Goal: Task Accomplishment & Management: Manage account settings

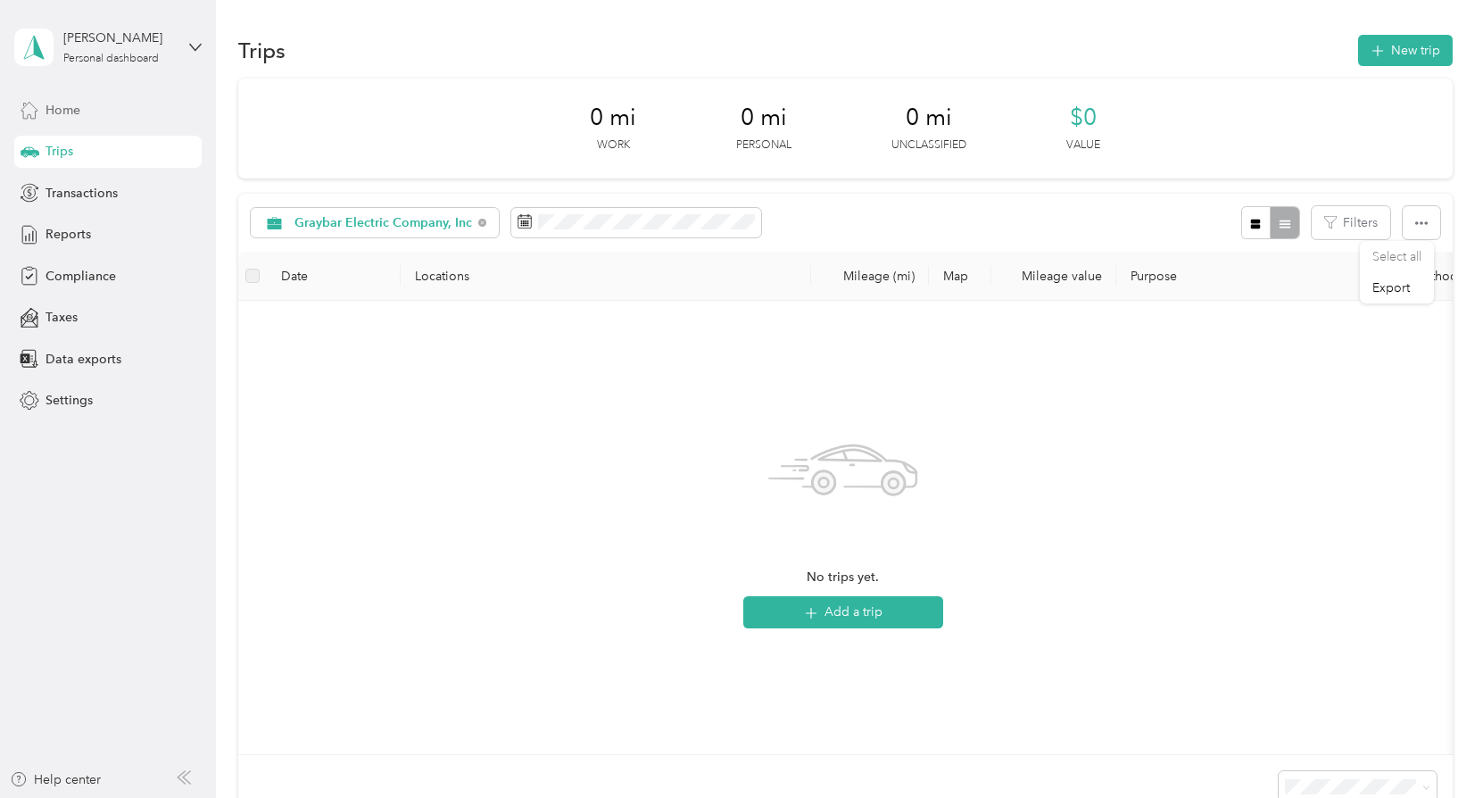
click at [62, 106] on span "Home" at bounding box center [63, 110] width 35 height 19
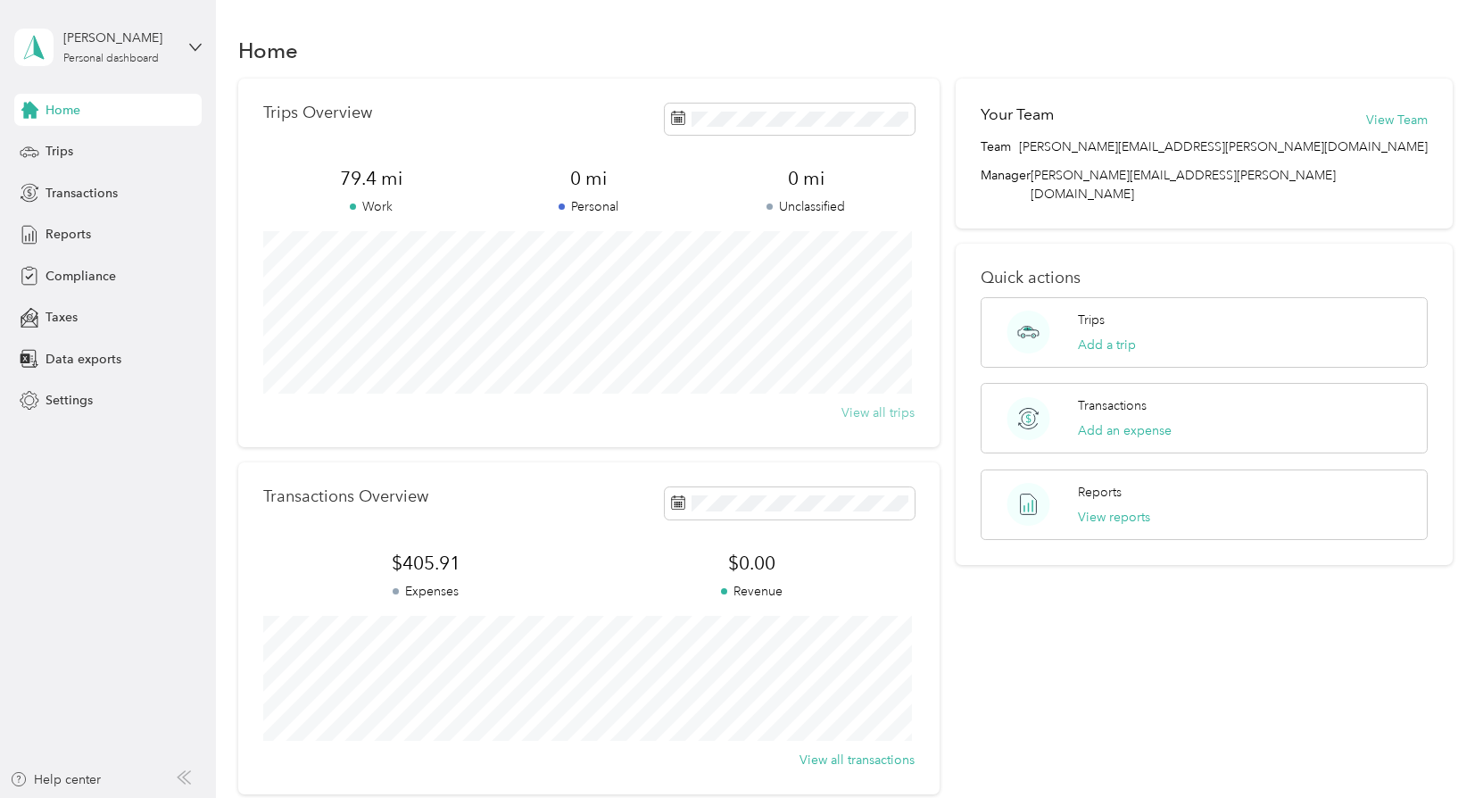
click at [875, 414] on button "View all trips" at bounding box center [877, 412] width 73 height 19
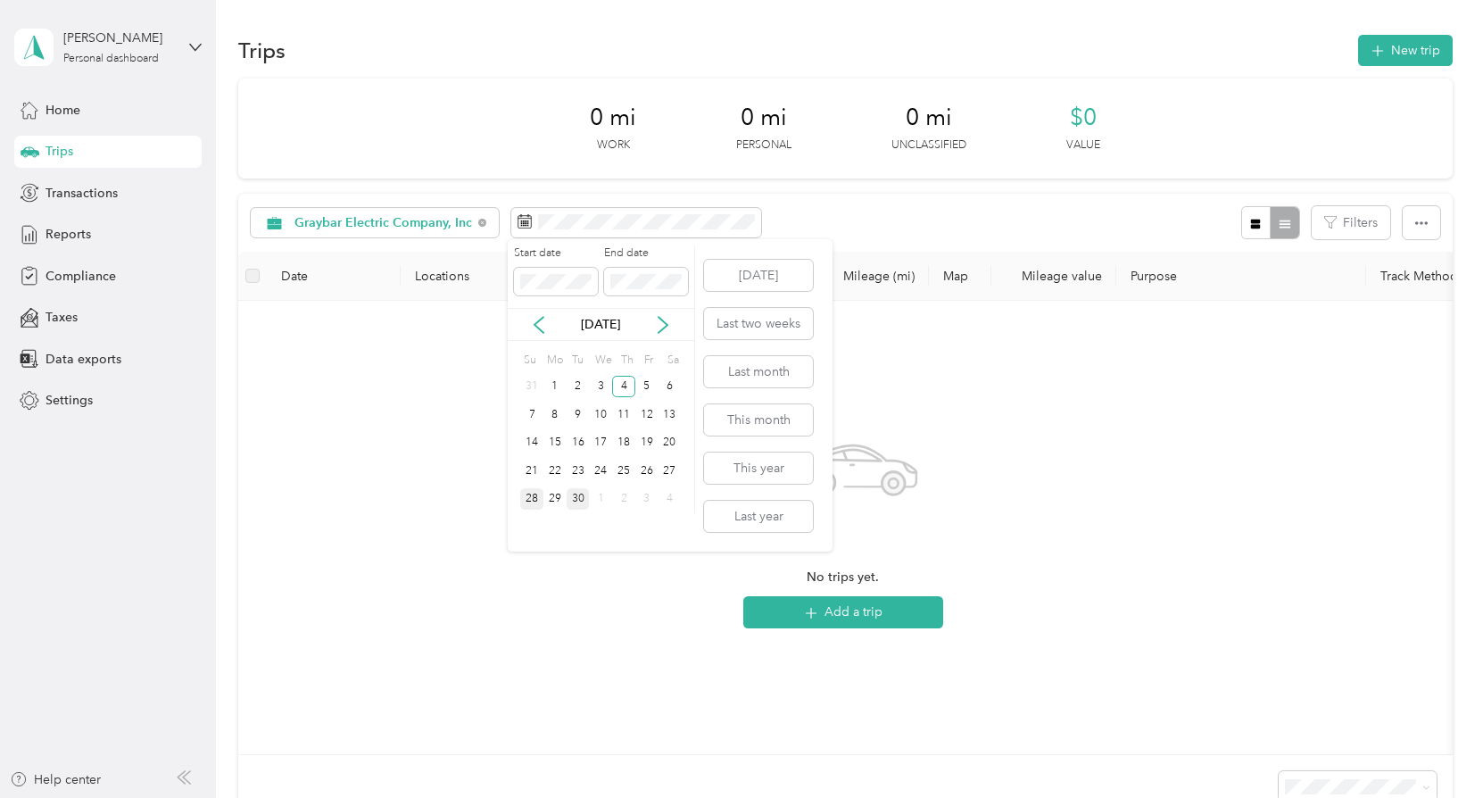
click at [576, 503] on div "30" at bounding box center [578, 499] width 23 height 22
click at [757, 423] on button "This month" at bounding box center [758, 419] width 109 height 31
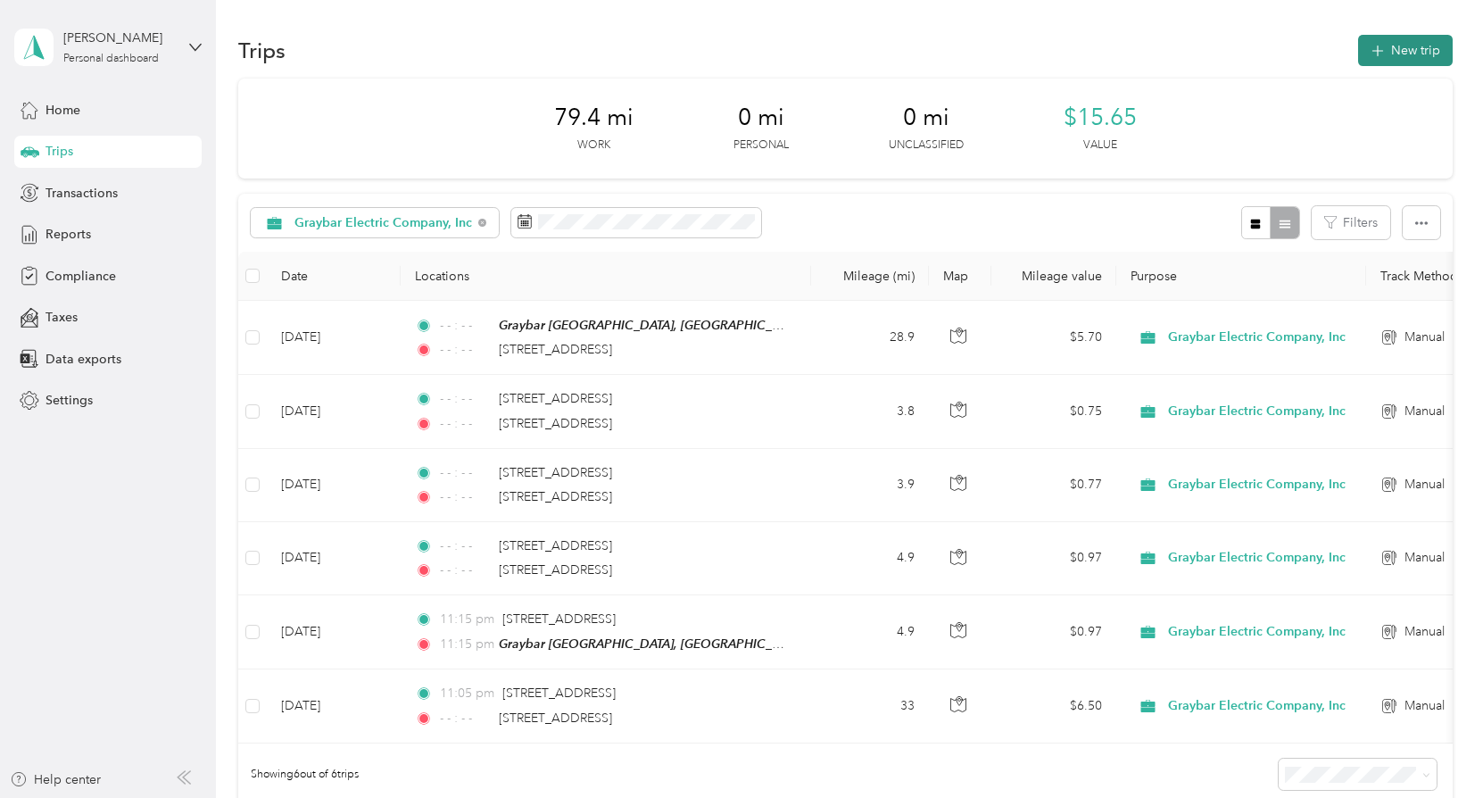
click at [1408, 58] on button "New trip" at bounding box center [1405, 50] width 95 height 31
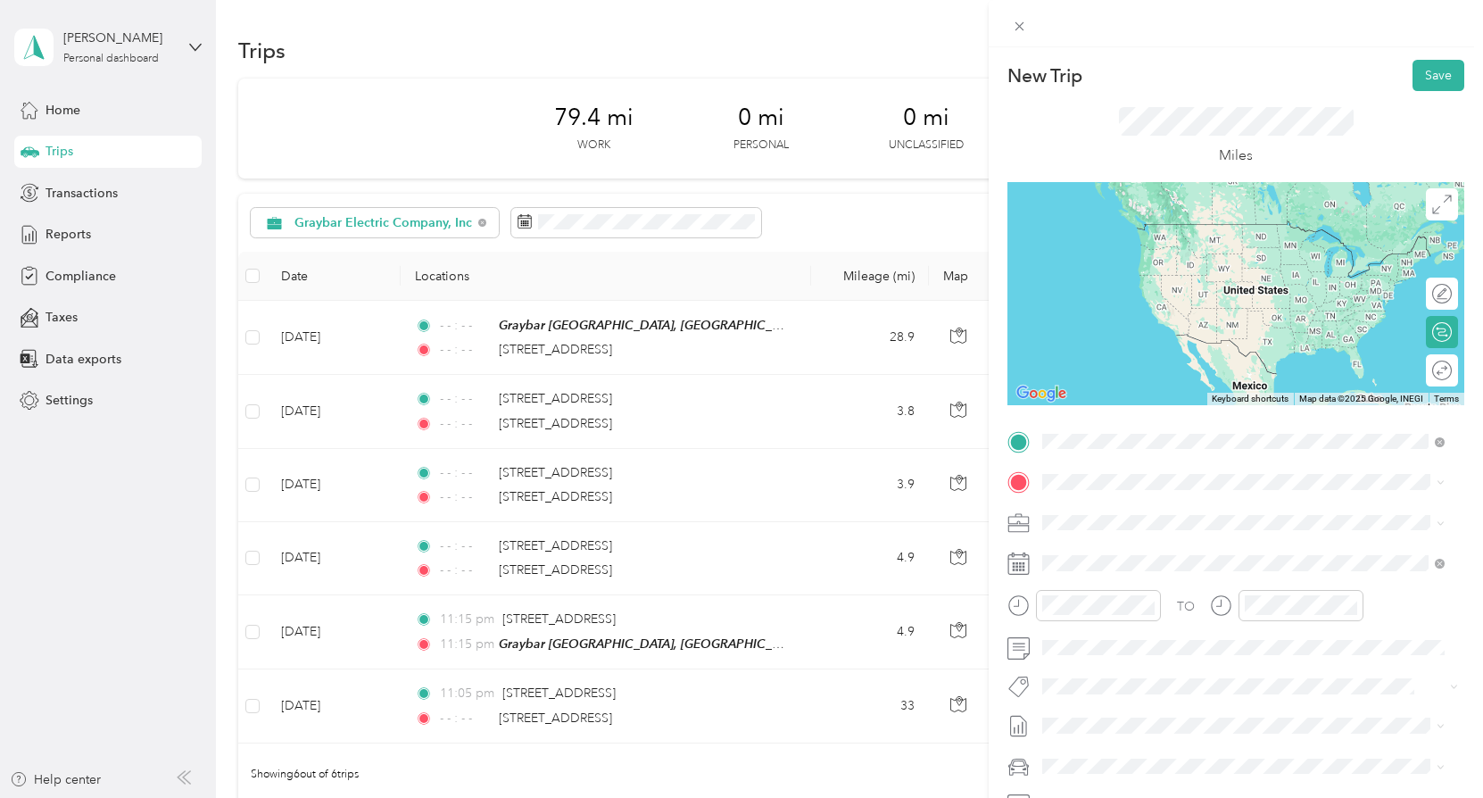
click at [1134, 512] on span "[STREET_ADDRESS][US_STATE]" at bounding box center [1165, 506] width 178 height 16
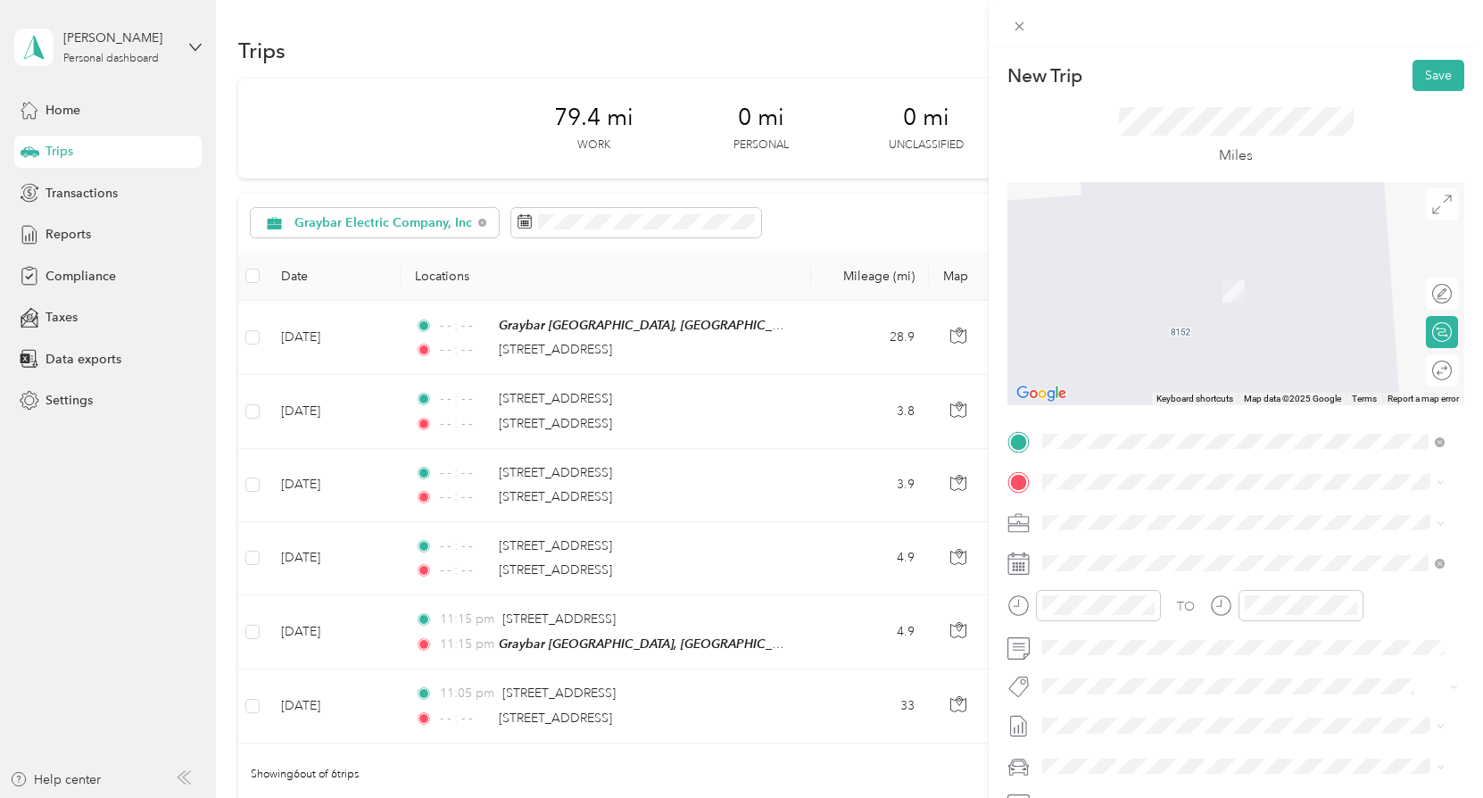
drag, startPoint x: 1428, startPoint y: 444, endPoint x: 1262, endPoint y: 775, distance: 370.7
click at [1265, 775] on span at bounding box center [1250, 766] width 428 height 29
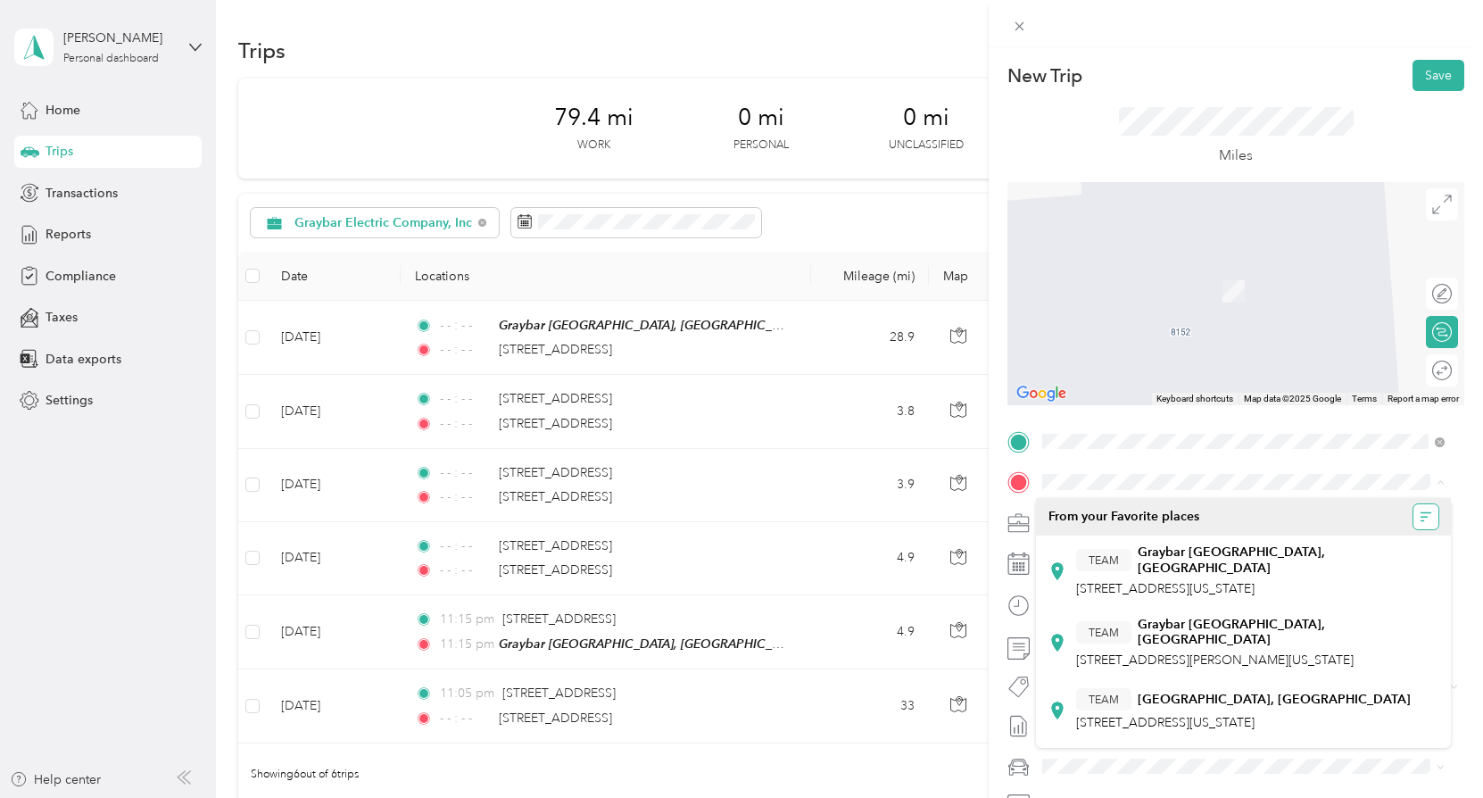
click at [1420, 513] on icon "button" at bounding box center [1426, 516] width 12 height 12
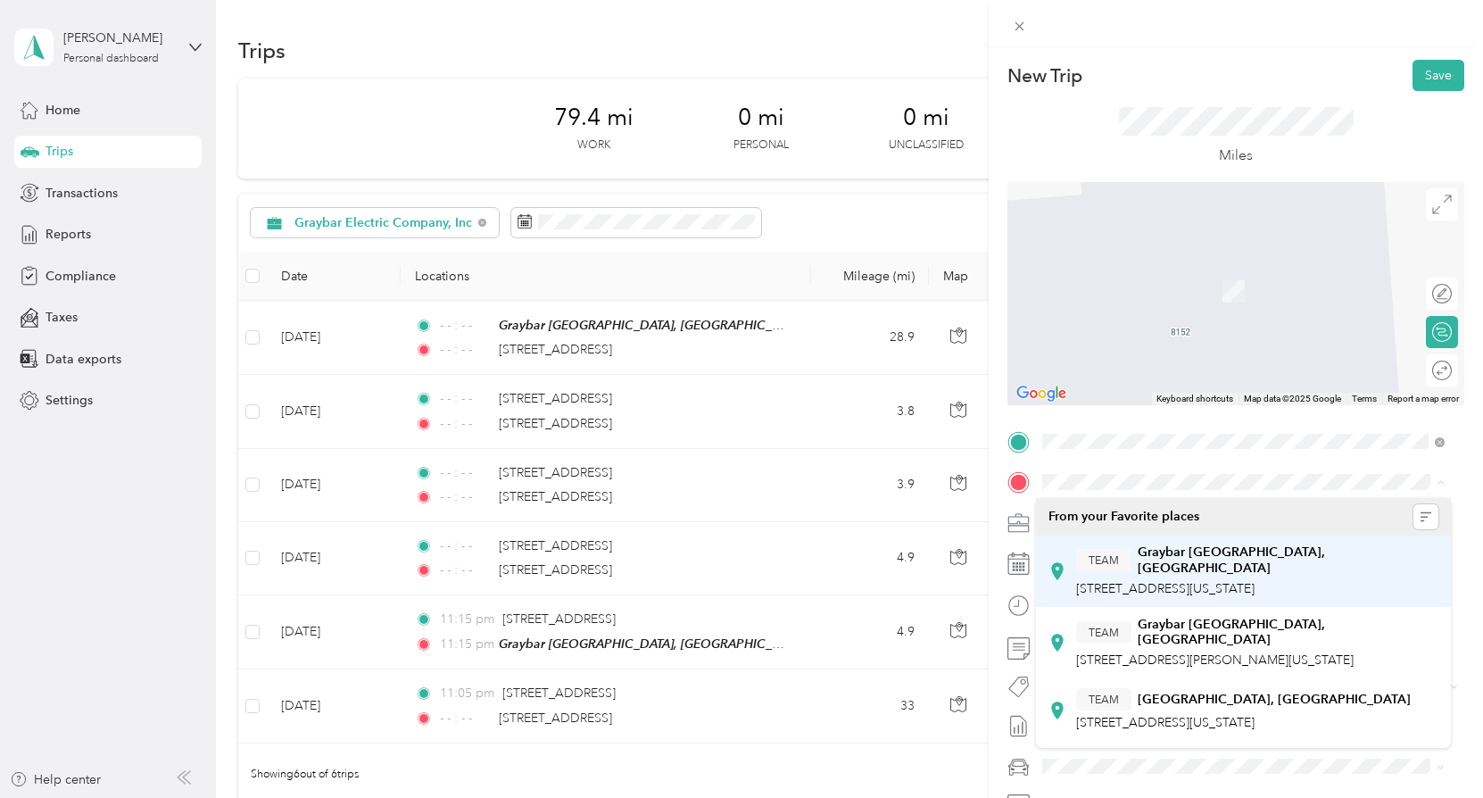
click at [1202, 561] on strong "Graybar [GEOGRAPHIC_DATA], [GEOGRAPHIC_DATA]" at bounding box center [1288, 559] width 301 height 31
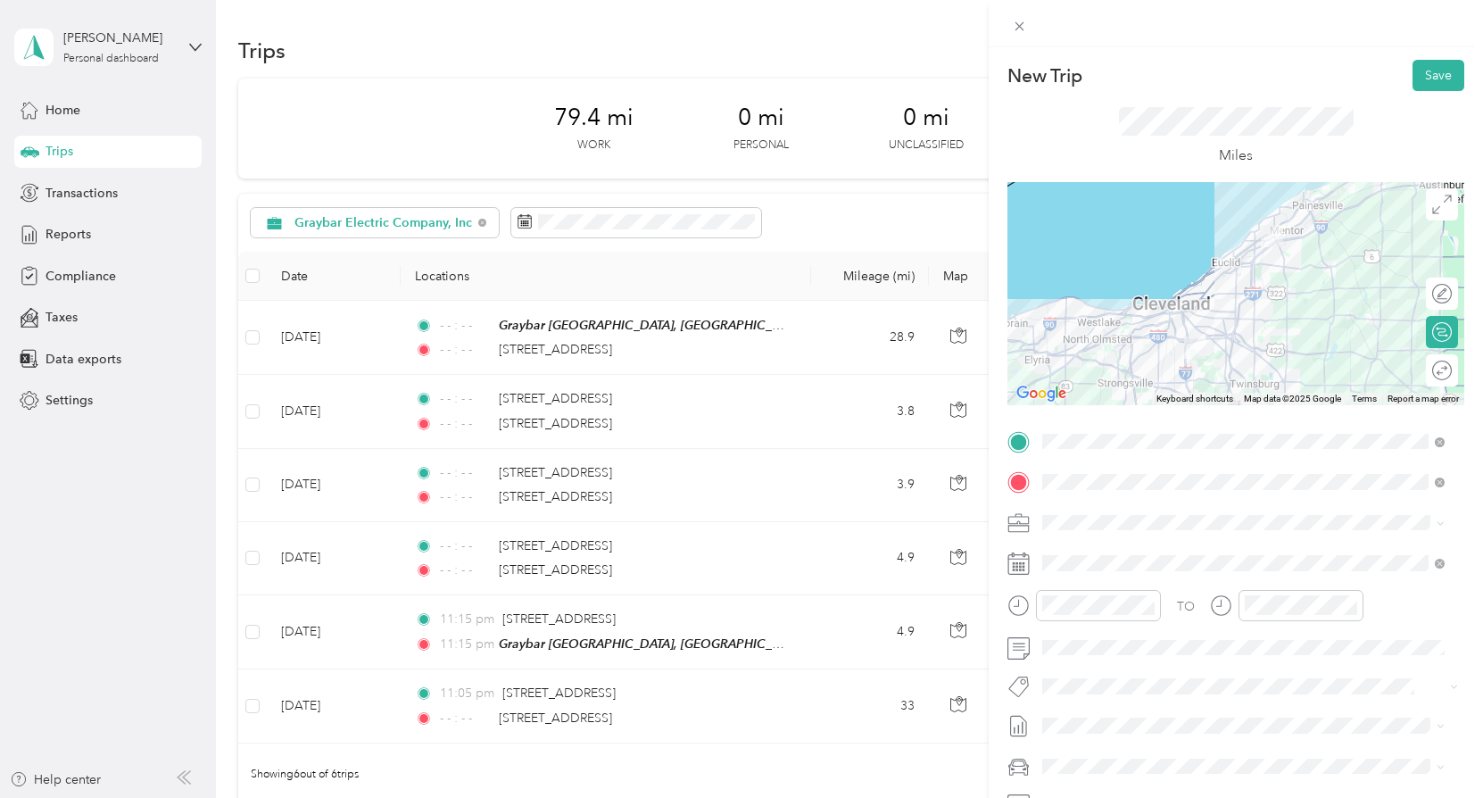
click at [1188, 561] on div "TEAM [GEOGRAPHIC_DATA][STREET_ADDRESS][US_STATE]" at bounding box center [1247, 568] width 342 height 54
drag, startPoint x: 1188, startPoint y: 561, endPoint x: 1232, endPoint y: 702, distance: 147.6
click at [1232, 702] on div "TO Add photo" at bounding box center [1235, 642] width 457 height 431
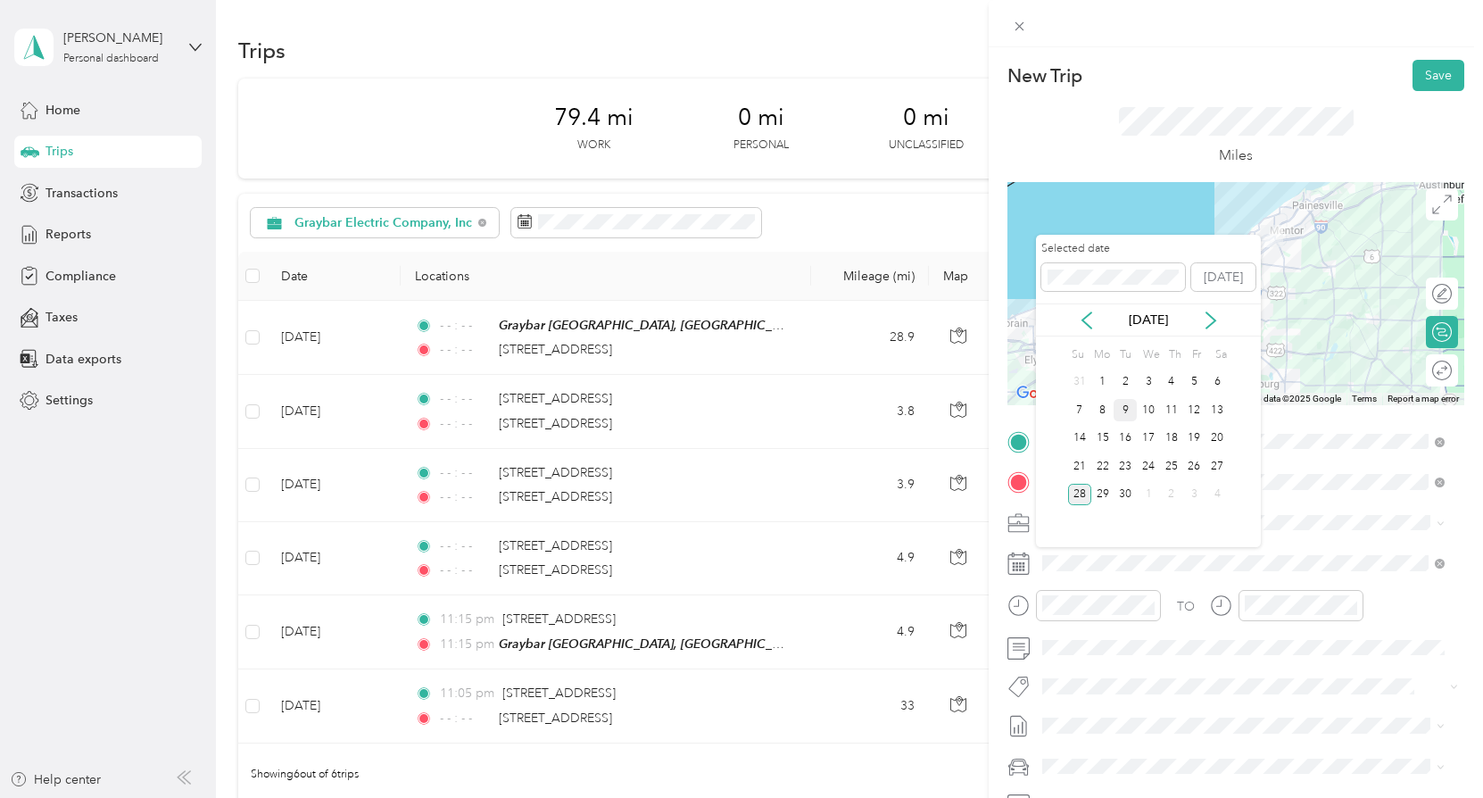
click at [1121, 411] on div "9" at bounding box center [1125, 410] width 23 height 22
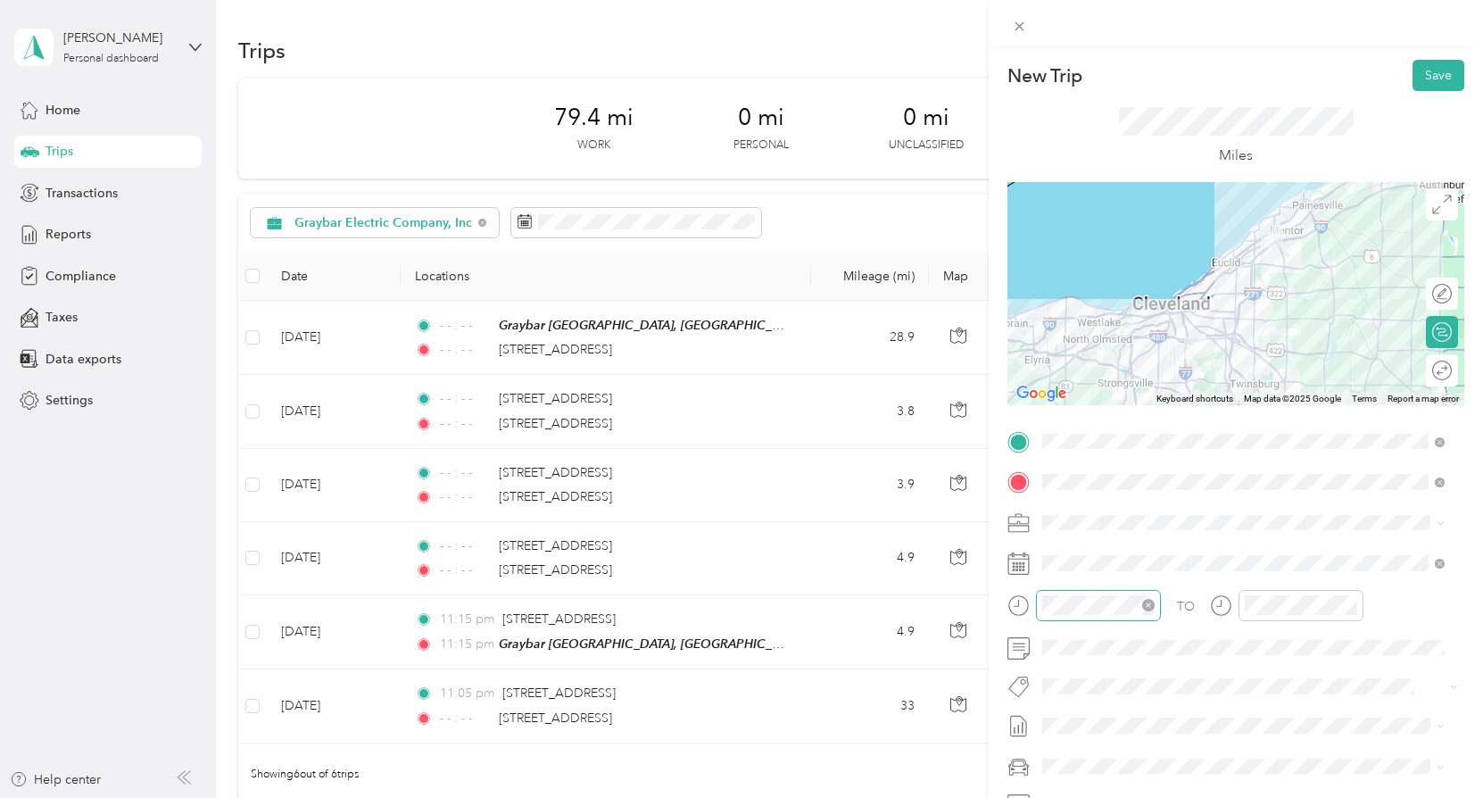
click at [1151, 603] on icon "close-circle" at bounding box center [1148, 605] width 12 height 12
click at [1350, 604] on icon "close-circle" at bounding box center [1351, 605] width 12 height 12
click at [1420, 72] on button "Save" at bounding box center [1438, 75] width 52 height 31
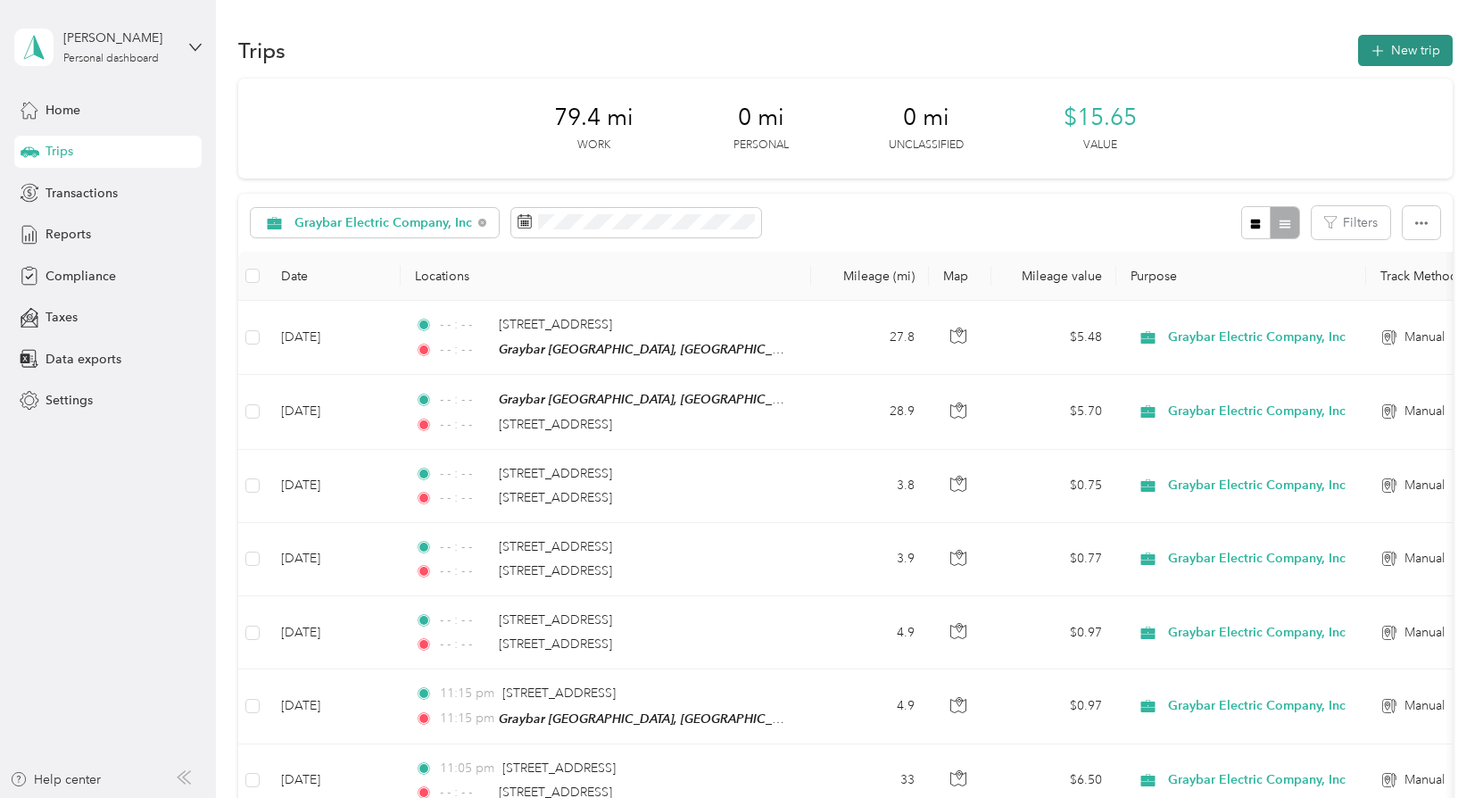
click at [1387, 48] on button "New trip" at bounding box center [1405, 50] width 95 height 31
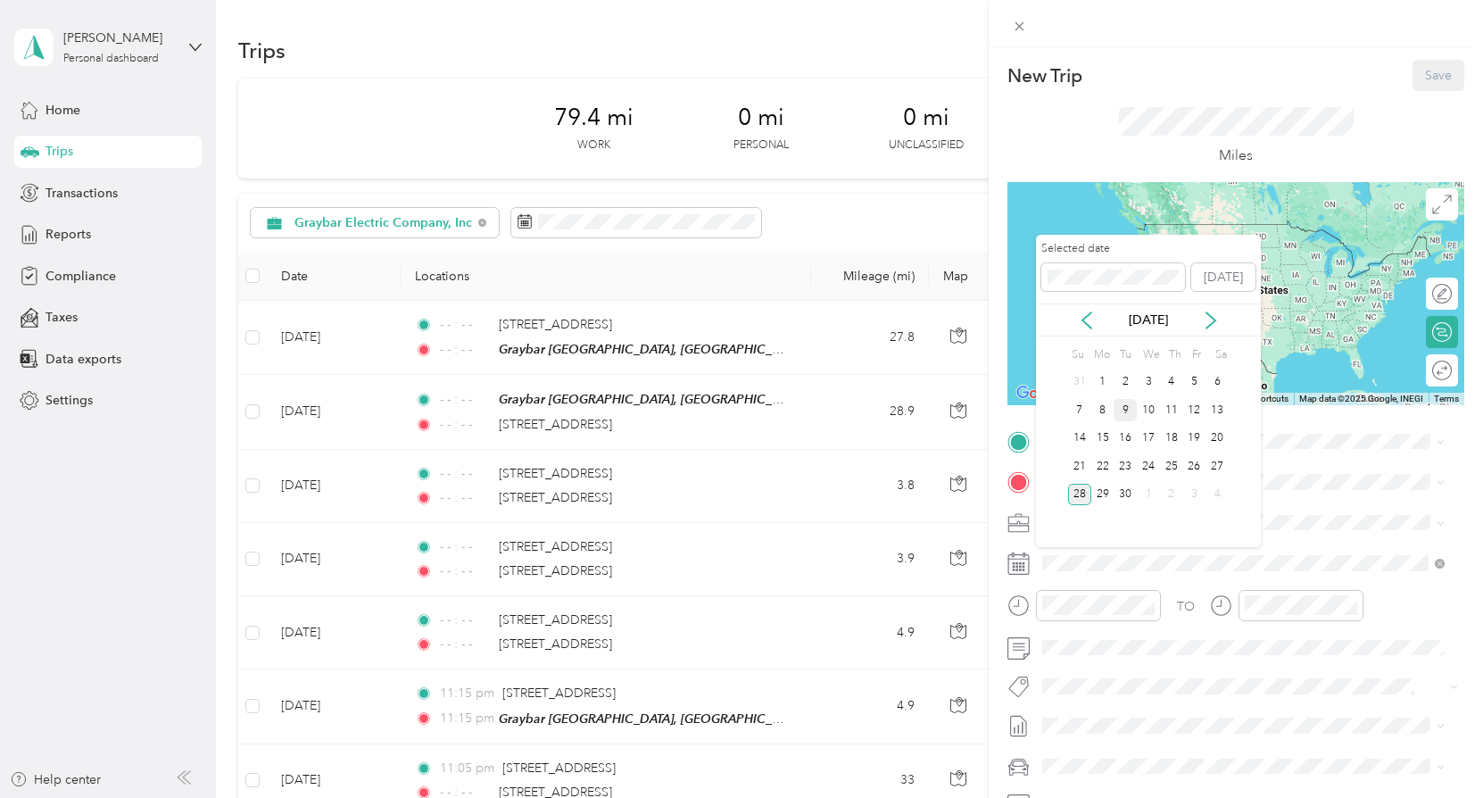
click at [1127, 408] on div "9" at bounding box center [1125, 410] width 23 height 22
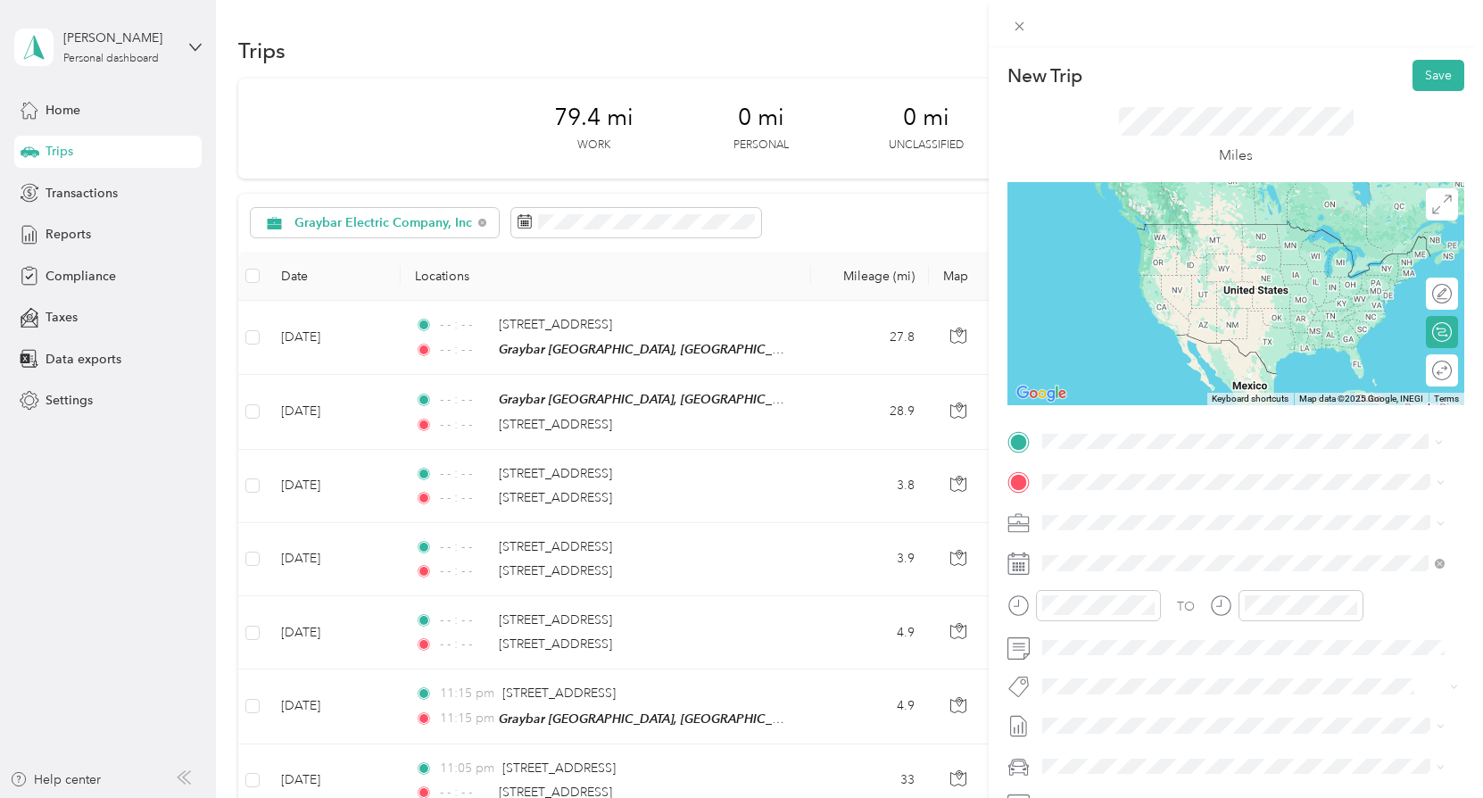
click at [1185, 518] on div "TEAM Graybar [GEOGRAPHIC_DATA], [GEOGRAPHIC_DATA]" at bounding box center [1257, 519] width 362 height 31
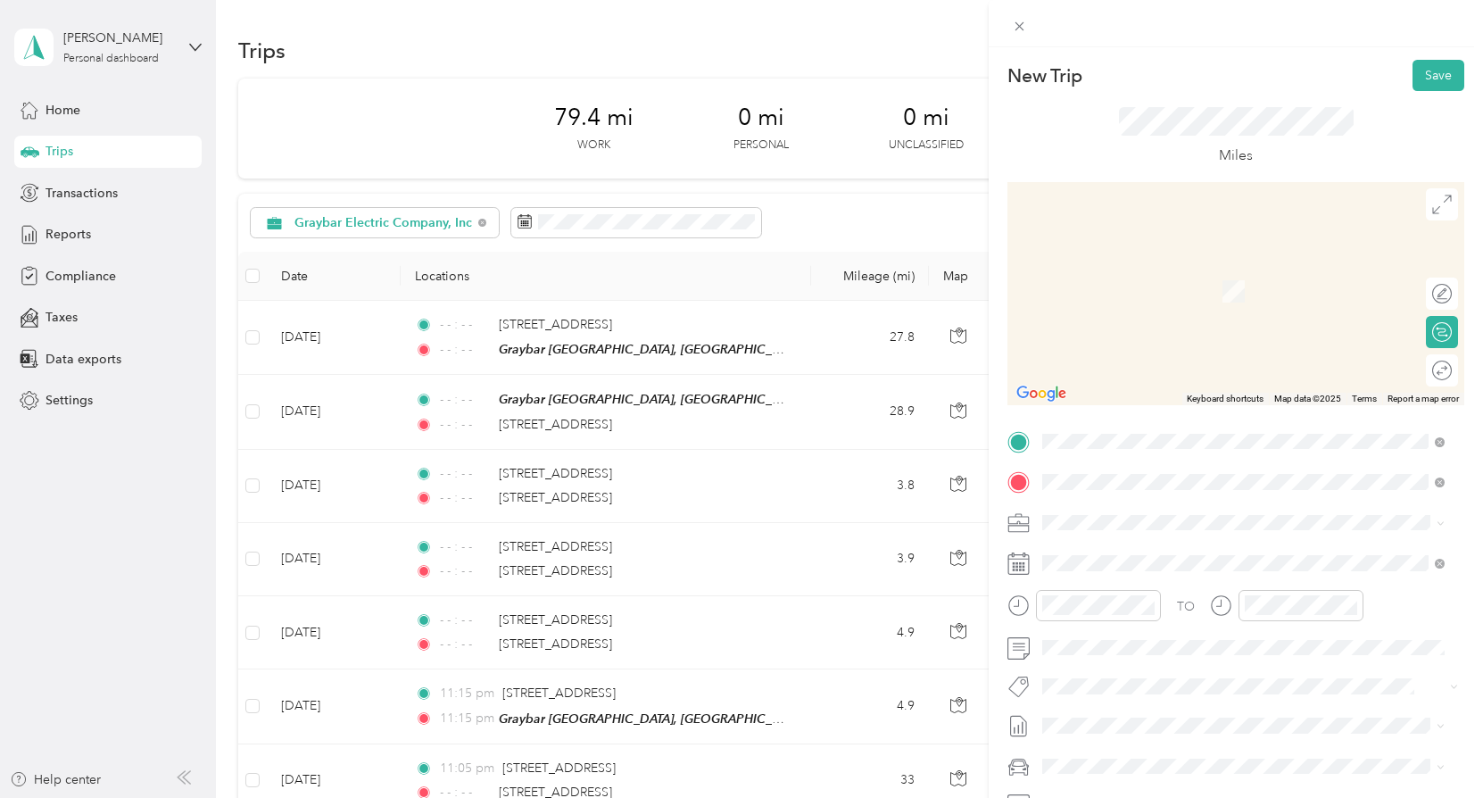
click at [1163, 539] on span "[STREET_ADDRESS][US_STATE]" at bounding box center [1165, 546] width 178 height 16
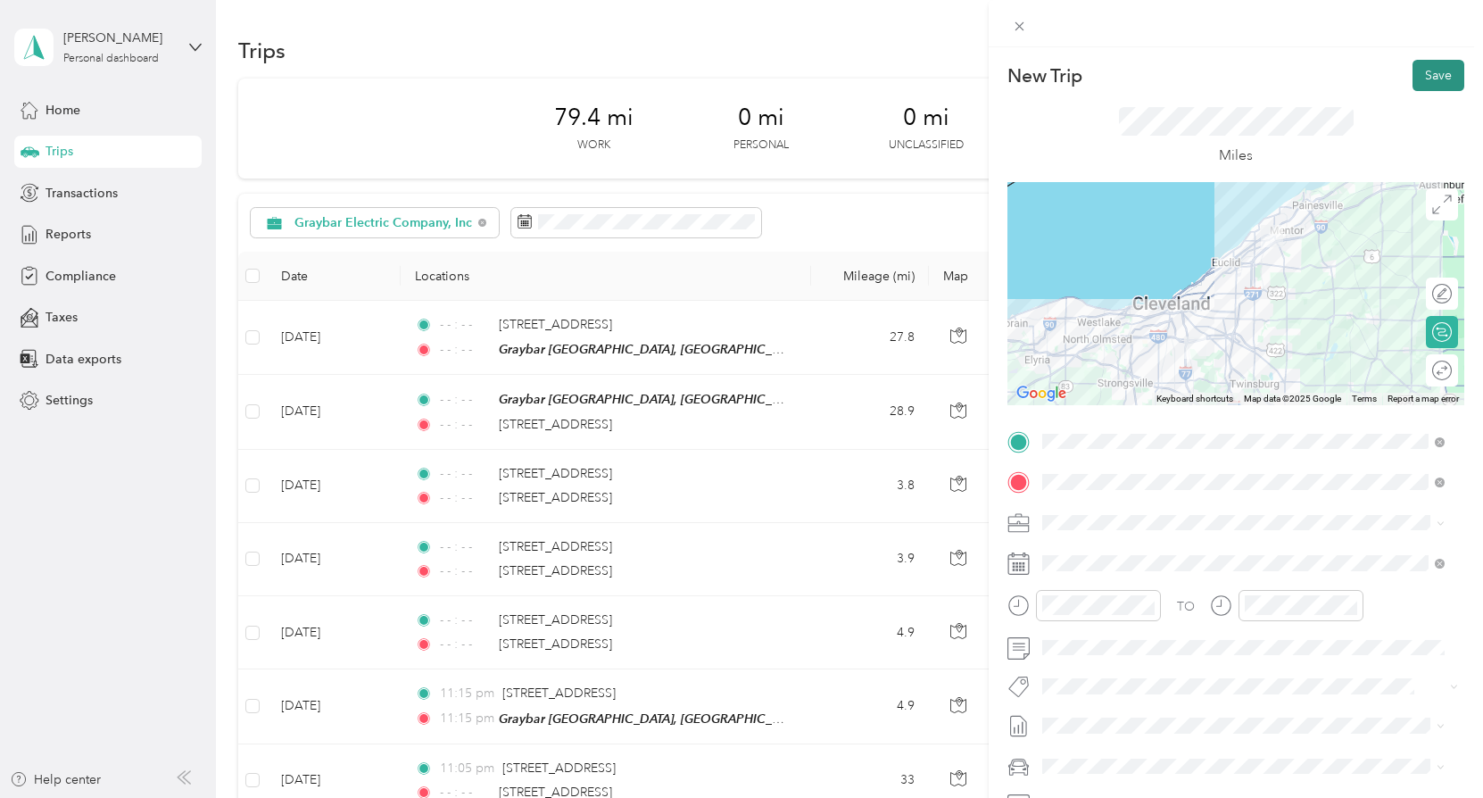
click at [1417, 82] on button "Save" at bounding box center [1438, 75] width 52 height 31
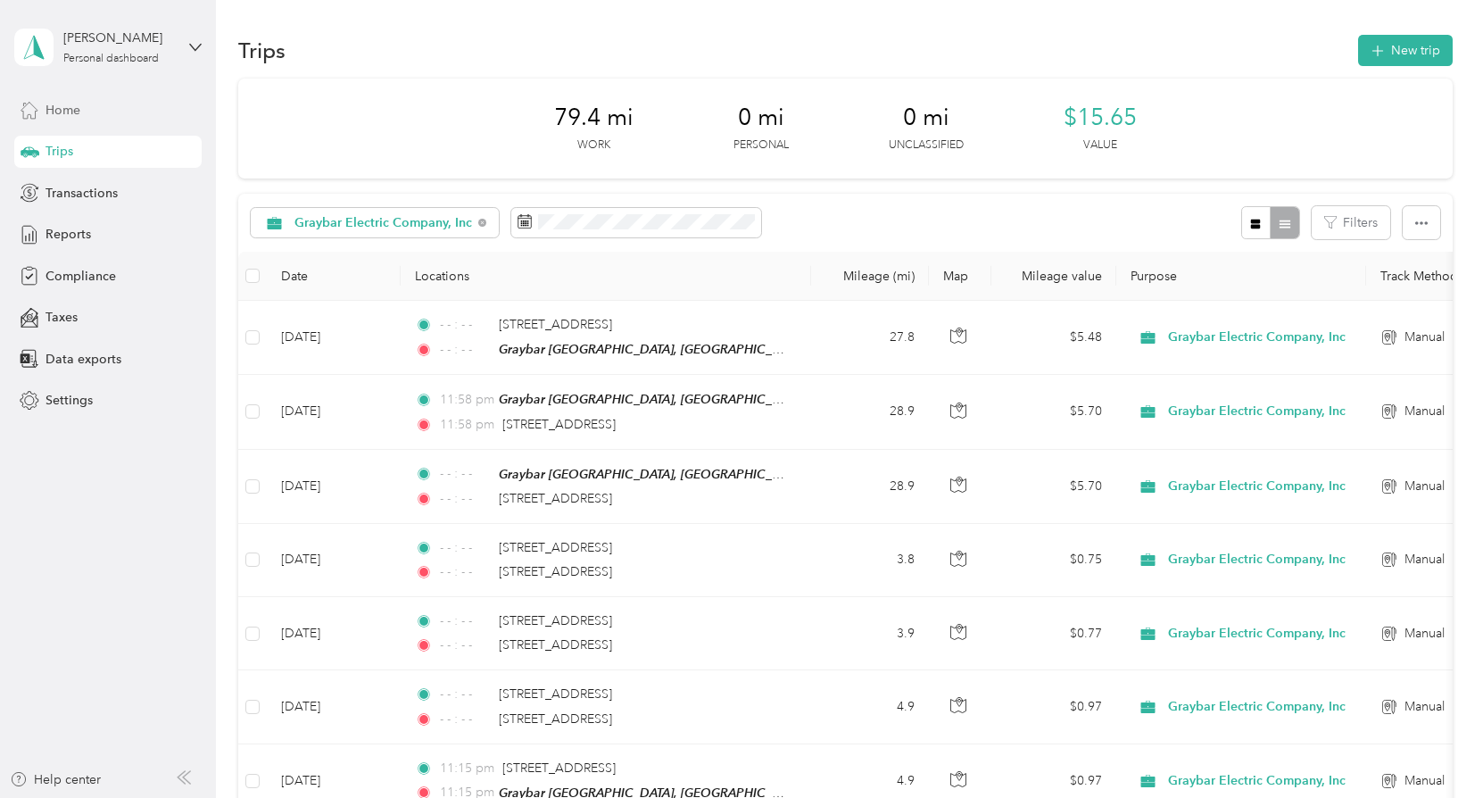
click at [54, 103] on span "Home" at bounding box center [63, 110] width 35 height 19
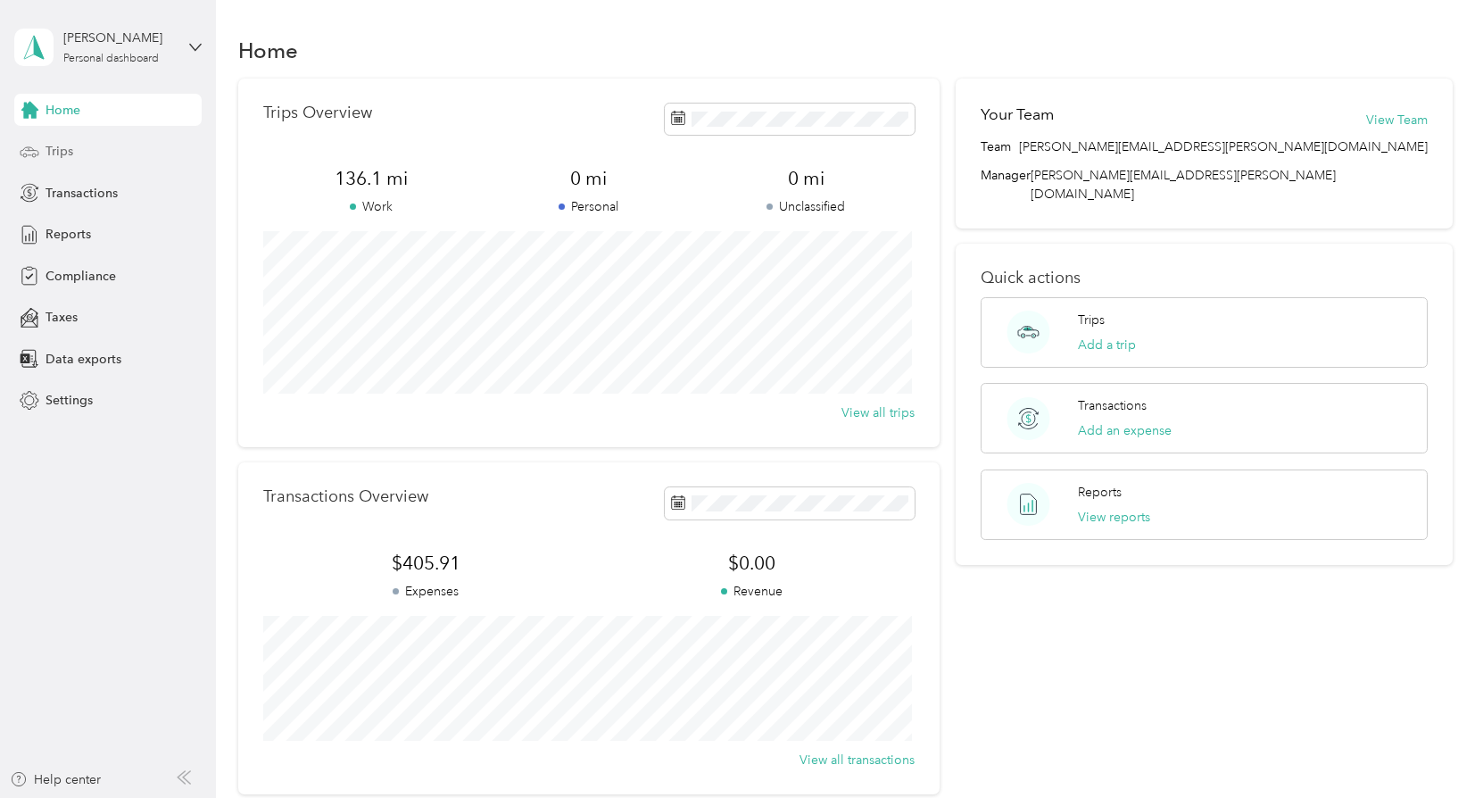
click at [62, 153] on span "Trips" at bounding box center [60, 151] width 28 height 19
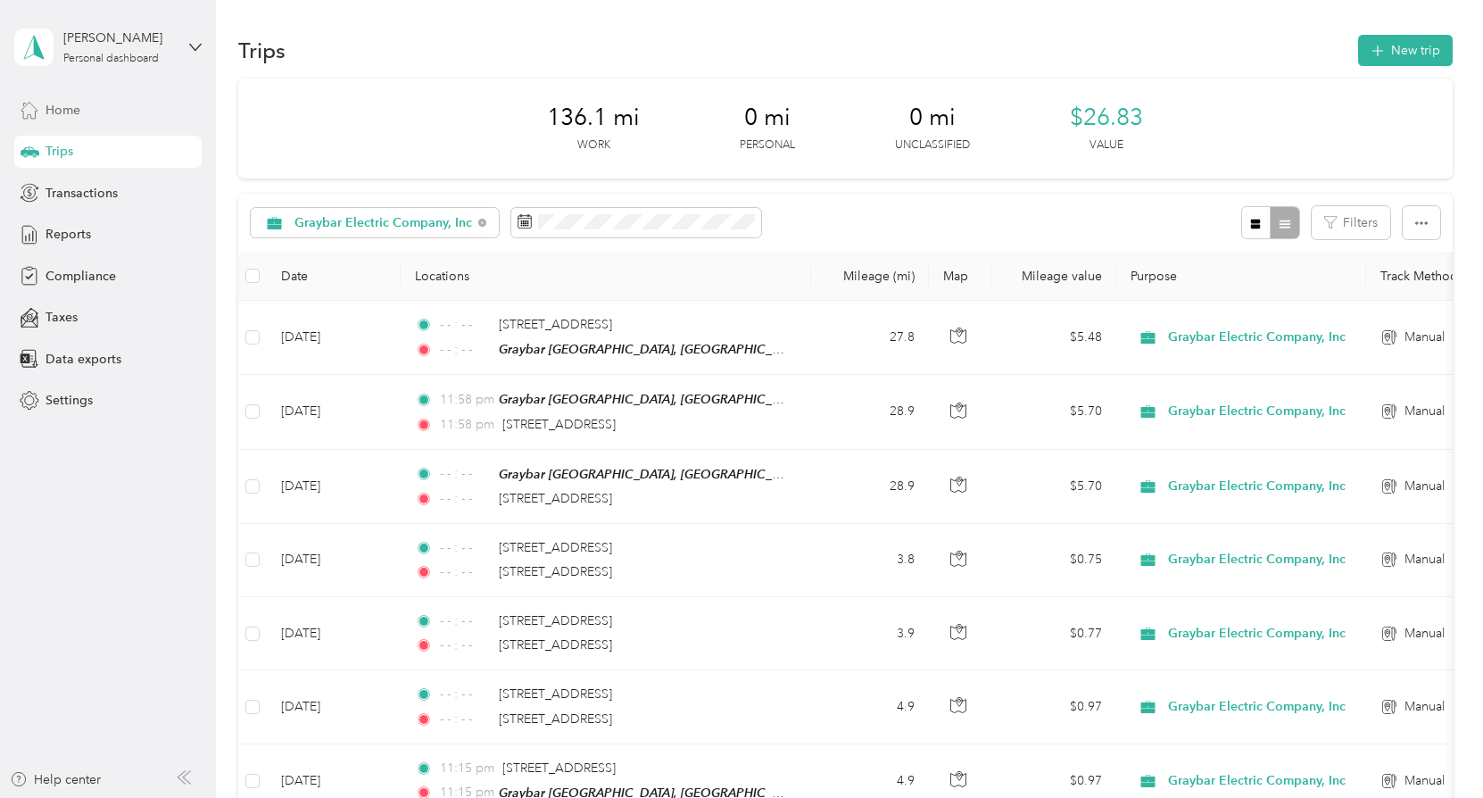
click at [70, 112] on span "Home" at bounding box center [63, 110] width 35 height 19
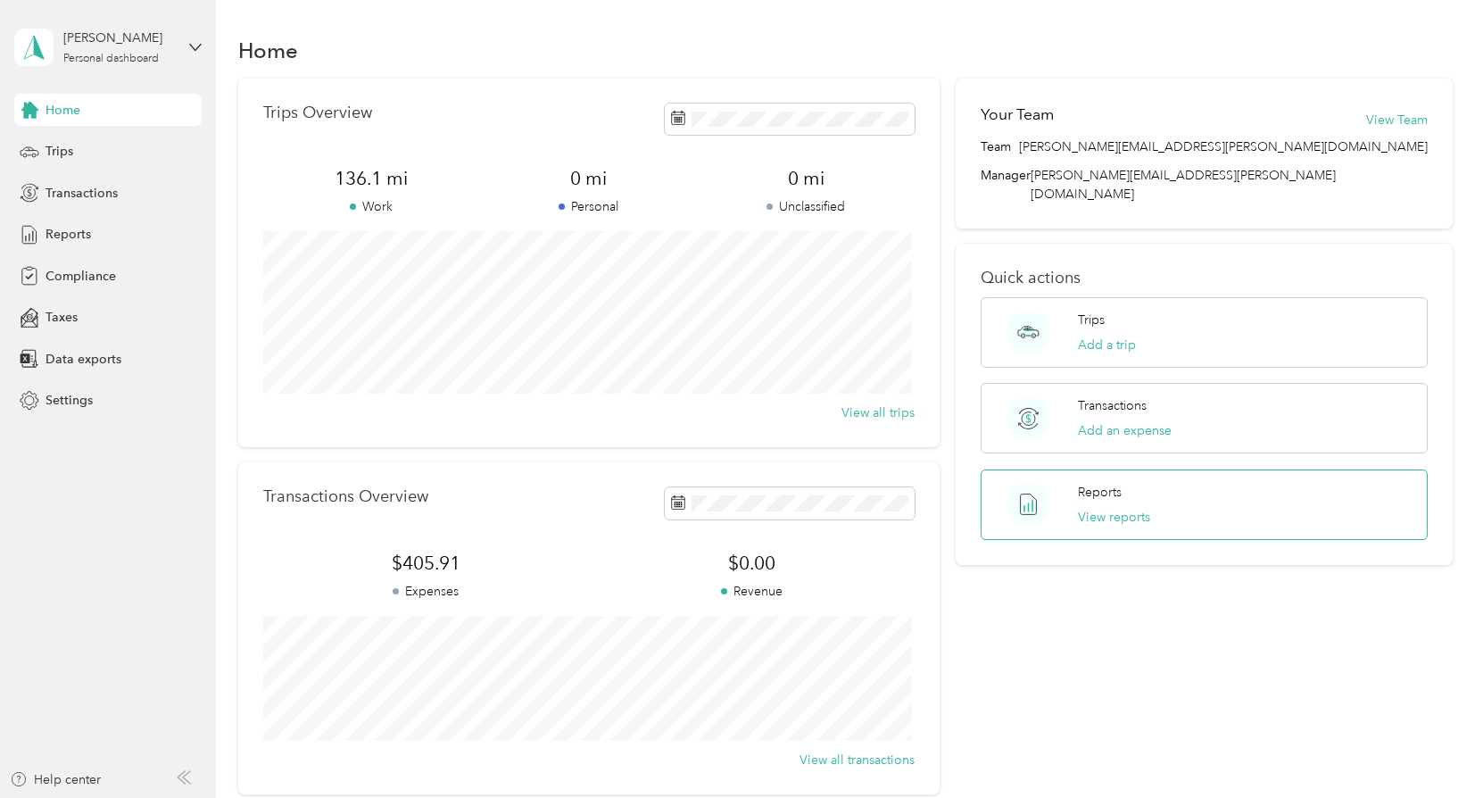
click at [1111, 483] on p "Reports" at bounding box center [1100, 492] width 44 height 19
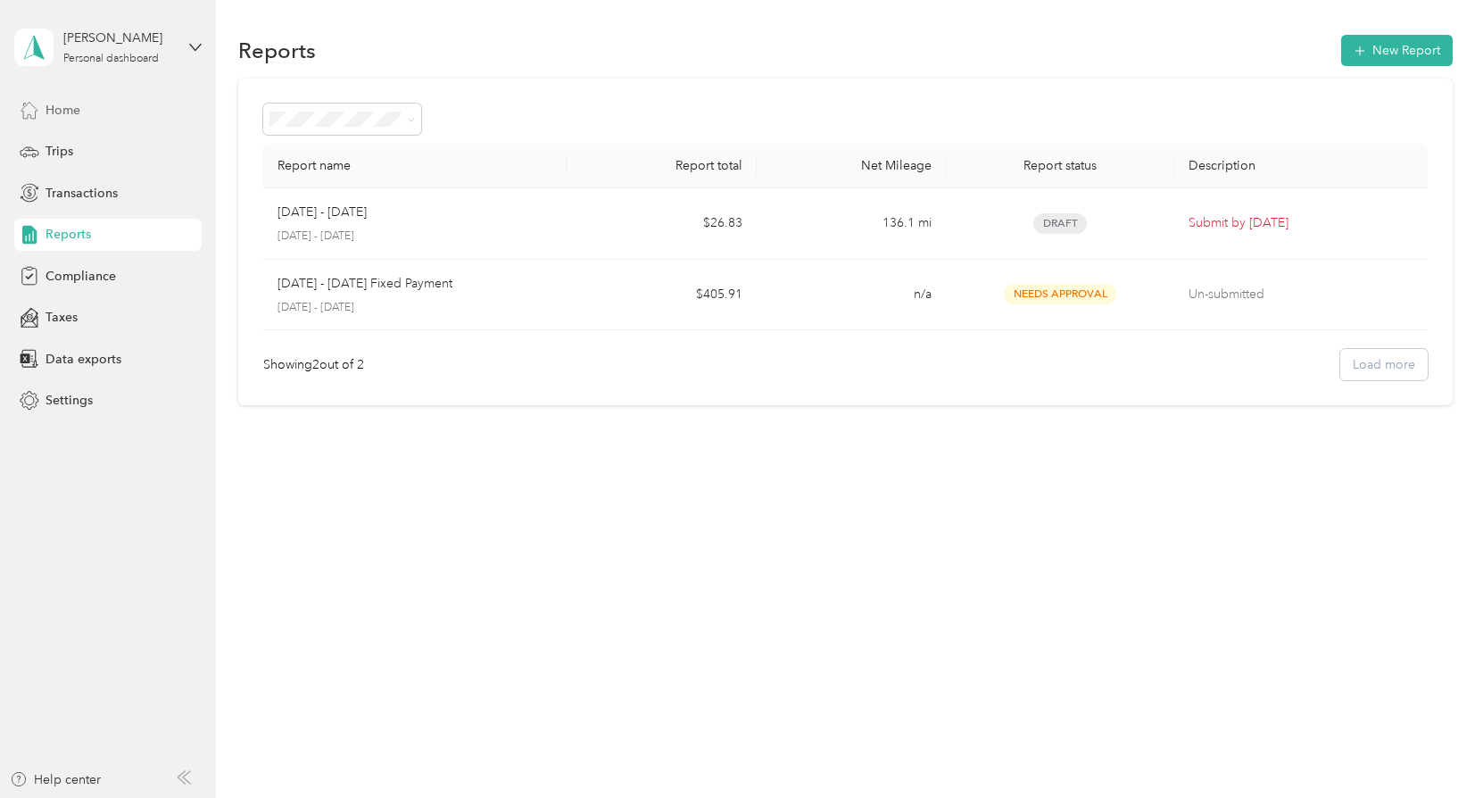
click at [68, 112] on span "Home" at bounding box center [63, 110] width 35 height 19
